Goal: Task Accomplishment & Management: Manage account settings

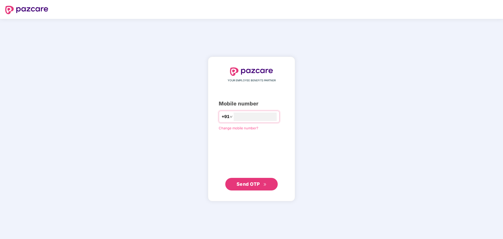
type input "**********"
click at [266, 185] on icon "double-right" at bounding box center [264, 184] width 3 height 3
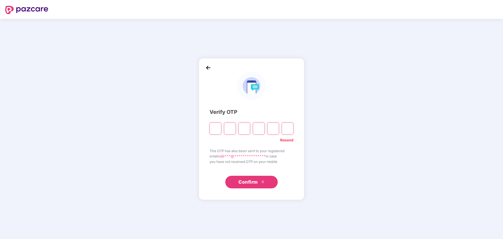
paste input "*"
type input "*"
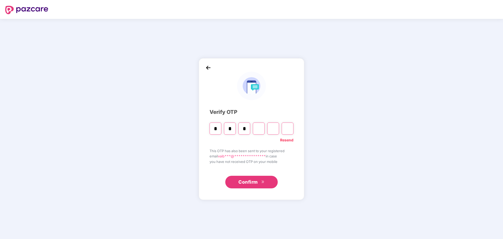
type input "*"
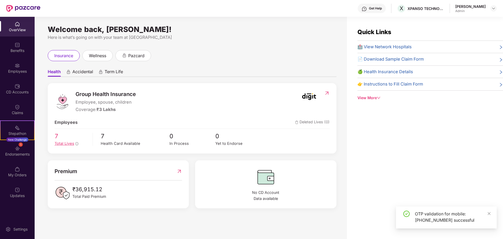
click at [55, 141] on div "Total Lives" at bounding box center [72, 144] width 34 height 6
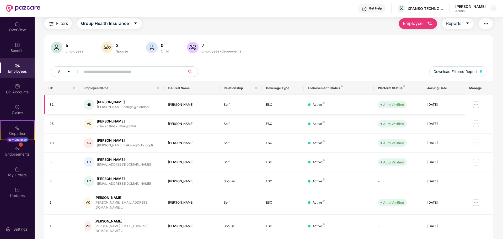
scroll to position [26, 0]
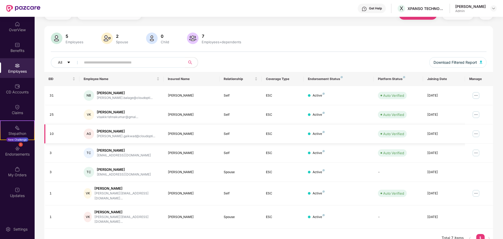
click at [476, 134] on img at bounding box center [476, 134] width 8 height 8
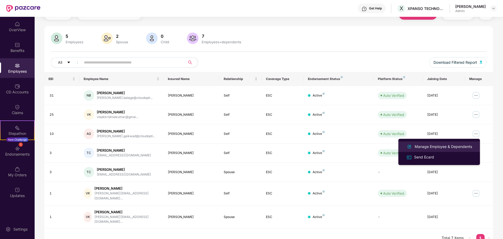
click at [444, 148] on div "Manage Employee & Dependents" at bounding box center [443, 147] width 60 height 6
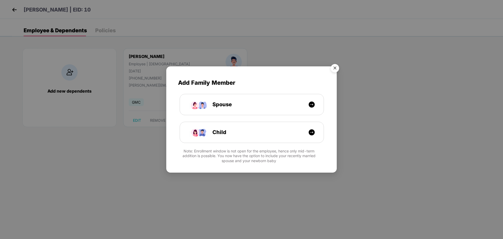
click at [336, 69] on img "Close" at bounding box center [334, 69] width 15 height 15
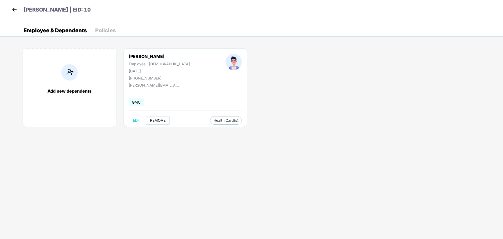
click at [156, 118] on span "REMOVE" at bounding box center [157, 120] width 15 height 4
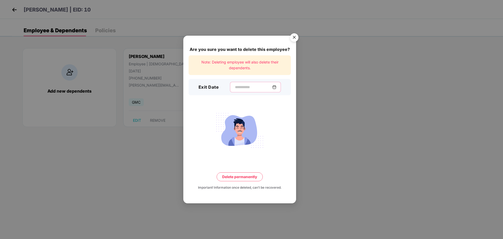
click at [234, 86] on input at bounding box center [253, 87] width 38 height 6
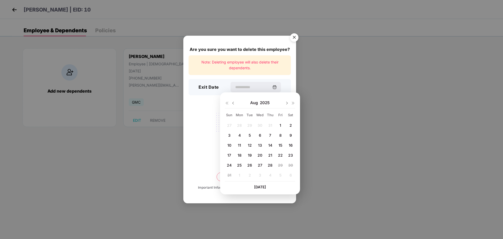
drag, startPoint x: 261, startPoint y: 135, endPoint x: 264, endPoint y: 135, distance: 2.9
click at [261, 134] on div "6" at bounding box center [260, 135] width 8 height 8
type input "**********"
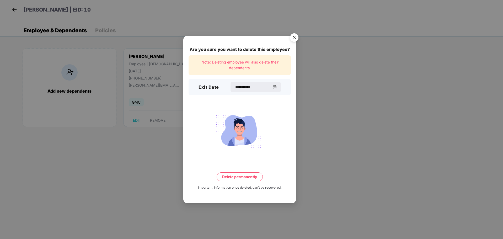
click at [248, 177] on button "Delete permanently" at bounding box center [240, 176] width 46 height 9
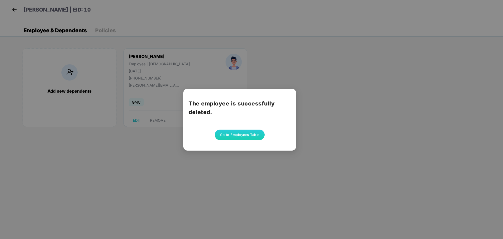
click at [247, 136] on button "Go to Employees Table" at bounding box center [240, 135] width 50 height 10
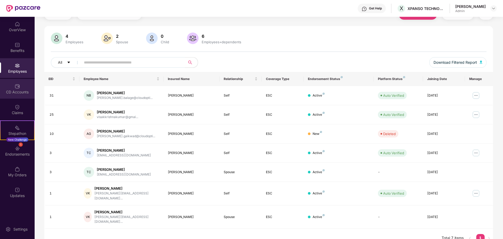
click at [21, 85] on div "CD Accounts" at bounding box center [17, 89] width 35 height 20
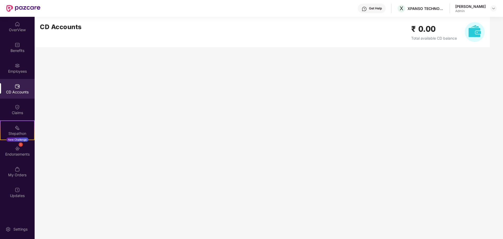
scroll to position [0, 0]
click at [14, 24] on div "OverView" at bounding box center [17, 27] width 35 height 20
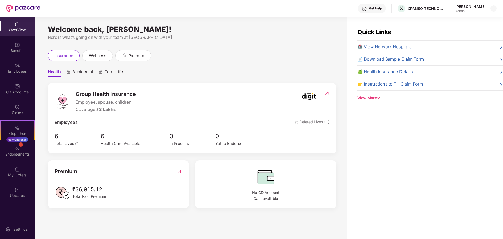
click at [118, 71] on span "Term Life" at bounding box center [114, 73] width 18 height 8
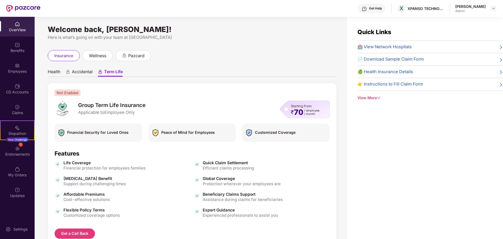
click at [71, 64] on div "Health Accidental Term Life Not Enabled Group Term Life Insurance Applicable to…" at bounding box center [192, 154] width 289 height 187
click at [79, 71] on span "Accidental" at bounding box center [82, 73] width 21 height 8
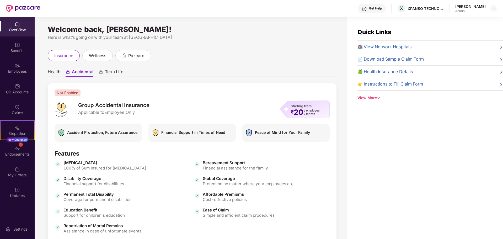
click at [57, 71] on span "Health" at bounding box center [54, 73] width 13 height 8
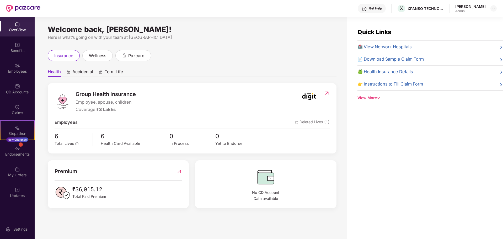
click at [109, 71] on span "Term Life" at bounding box center [114, 73] width 18 height 8
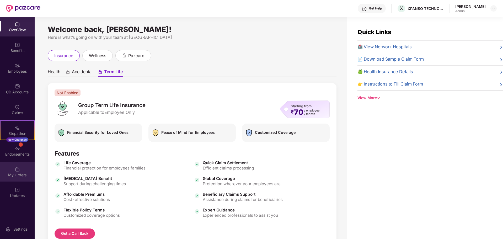
click at [20, 175] on div "My Orders" at bounding box center [17, 174] width 35 height 5
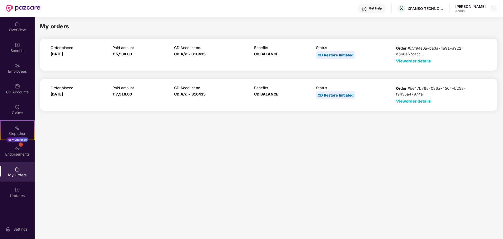
click at [336, 55] on div "CD Restore Initiated" at bounding box center [335, 55] width 39 height 8
click at [328, 69] on div "Order placed 08 May 2025 Paid amount ₹ 5,538.00 CD Account no. CD A/c - 310435 …" at bounding box center [268, 55] width 457 height 32
click at [63, 96] on span "12 Nov 2024" at bounding box center [57, 94] width 12 height 4
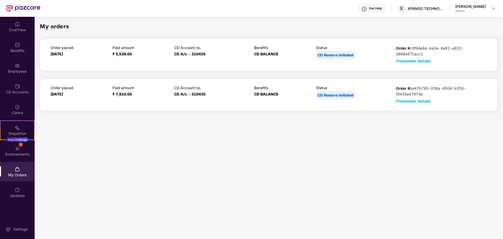
click at [63, 96] on span "12 Nov 2024" at bounding box center [57, 94] width 12 height 4
click at [100, 118] on div "My orders Order placed 08 May 2025 Paid amount ₹ 5,538.00 CD Account no. CD A/c…" at bounding box center [269, 127] width 468 height 220
click at [31, 109] on div "Claims" at bounding box center [17, 110] width 35 height 20
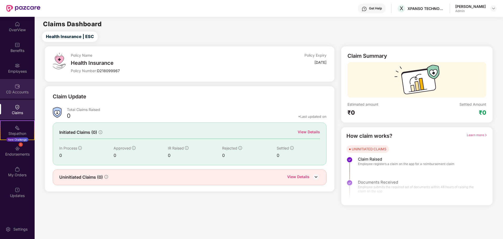
click at [13, 87] on div "CD Accounts" at bounding box center [17, 89] width 35 height 20
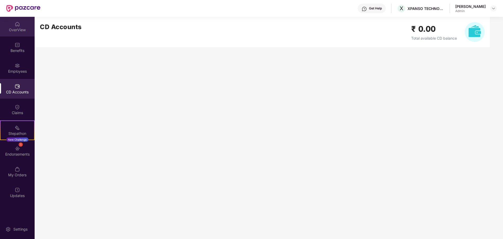
click at [21, 28] on div "OverView" at bounding box center [17, 29] width 35 height 5
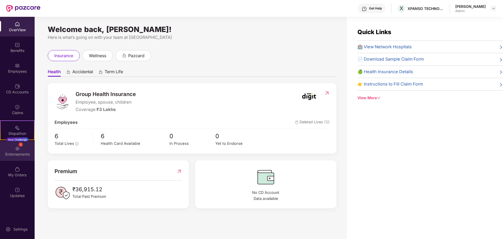
click at [14, 147] on div "1 Endorsements" at bounding box center [17, 151] width 35 height 20
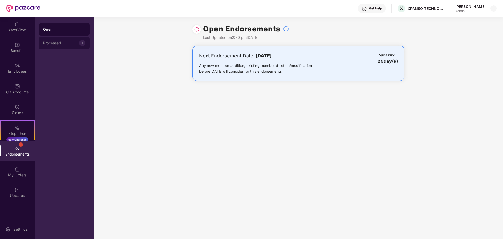
click at [73, 46] on div "Processed 1" at bounding box center [64, 43] width 51 height 13
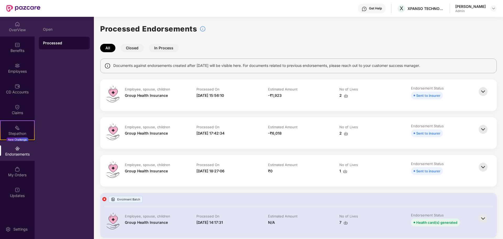
click at [11, 21] on div "OverView" at bounding box center [17, 27] width 35 height 20
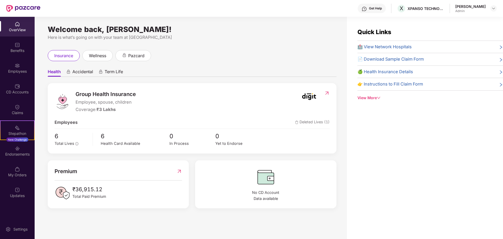
click at [86, 109] on div "Coverage: ₹3 Lakhs" at bounding box center [106, 109] width 60 height 7
click at [266, 118] on div "Group Health Insurance Employee, spouse, children Coverage: ₹3 Lakhs Employees …" at bounding box center [192, 118] width 289 height 70
click at [92, 73] on span "Accidental" at bounding box center [82, 73] width 21 height 8
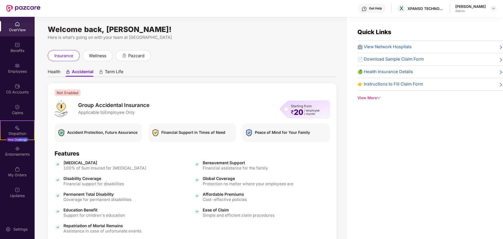
click at [58, 74] on span "Health" at bounding box center [54, 73] width 13 height 8
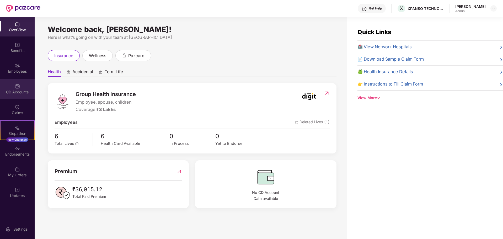
click at [9, 86] on div "CD Accounts" at bounding box center [17, 89] width 35 height 20
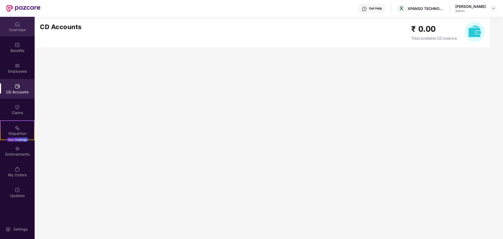
click at [16, 28] on div "OverView" at bounding box center [17, 29] width 35 height 5
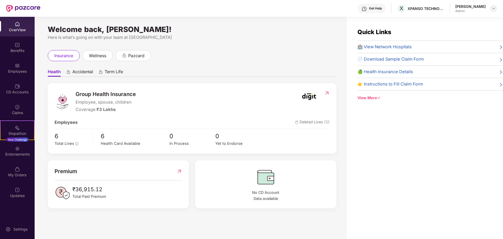
click at [494, 9] on img at bounding box center [493, 8] width 4 height 4
click at [444, 29] on div "Logout" at bounding box center [469, 31] width 68 height 10
